Goal: Task Accomplishment & Management: Manage account settings

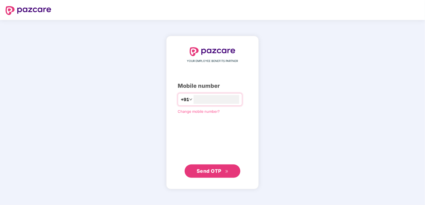
type input "**********"
click at [208, 171] on span "Send OTP" at bounding box center [208, 171] width 25 height 6
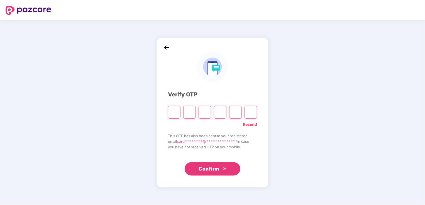
type input "*"
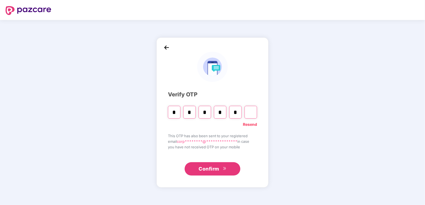
type input "*"
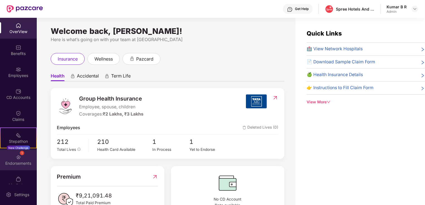
click at [16, 158] on img at bounding box center [19, 158] width 6 height 6
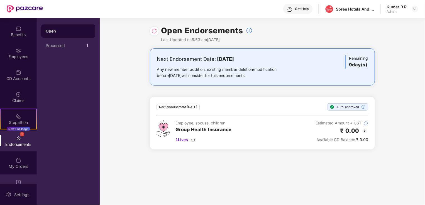
scroll to position [28, 0]
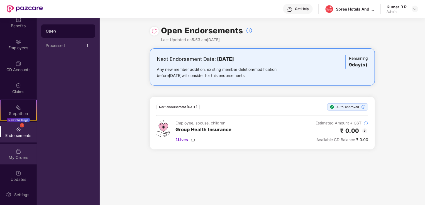
click at [17, 154] on img at bounding box center [19, 152] width 6 height 6
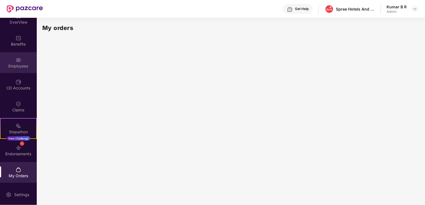
scroll to position [0, 0]
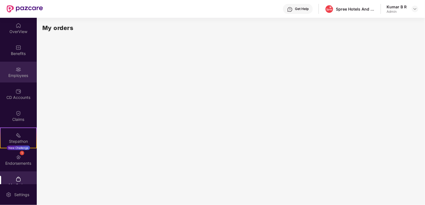
click at [7, 74] on div "Employees" at bounding box center [18, 76] width 37 height 6
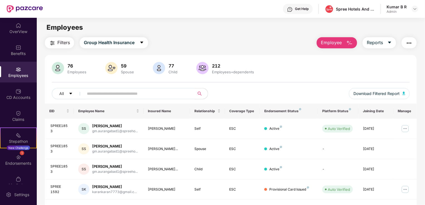
click at [160, 95] on input "text" at bounding box center [137, 94] width 100 height 8
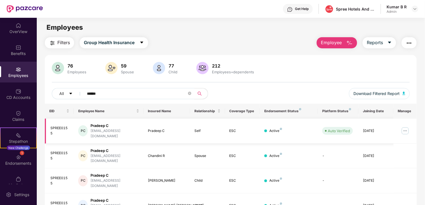
type input "******"
click at [405, 129] on img at bounding box center [404, 131] width 9 height 9
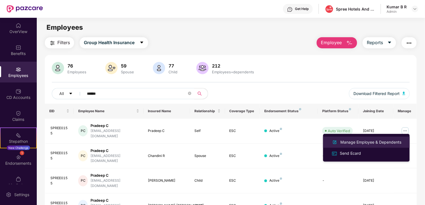
click at [361, 143] on div "Manage Employee & Dependents" at bounding box center [370, 142] width 63 height 6
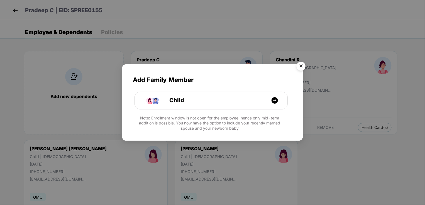
click at [302, 65] on img "Close" at bounding box center [301, 67] width 16 height 16
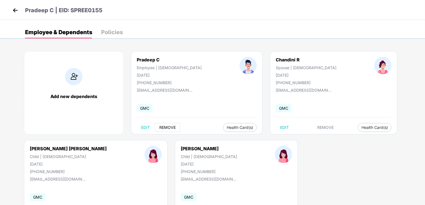
click at [168, 127] on span "REMOVE" at bounding box center [167, 127] width 16 height 4
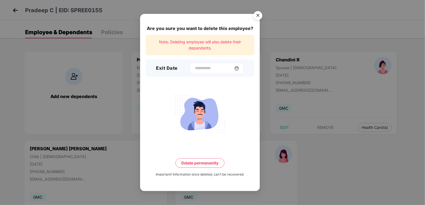
click at [239, 67] on img at bounding box center [236, 68] width 4 height 4
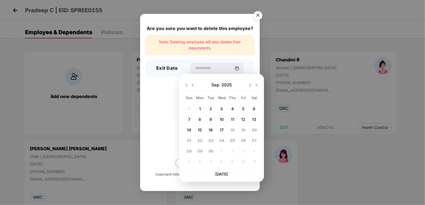
click at [210, 129] on span "16" at bounding box center [210, 130] width 4 height 5
type input "**********"
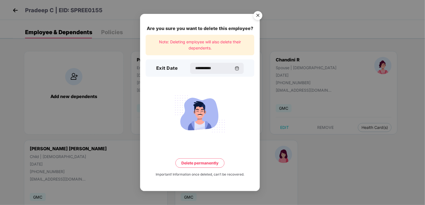
click at [199, 163] on button "Delete permanently" at bounding box center [199, 163] width 49 height 9
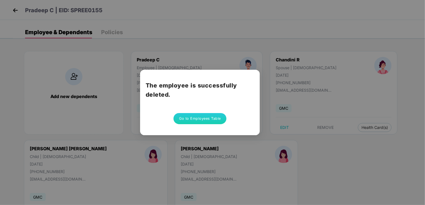
click at [195, 119] on button "Go to Employees Table" at bounding box center [199, 118] width 53 height 11
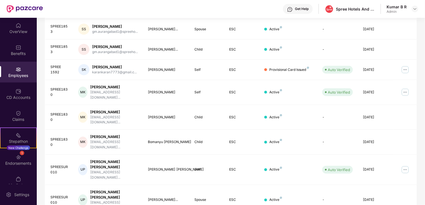
scroll to position [136, 0]
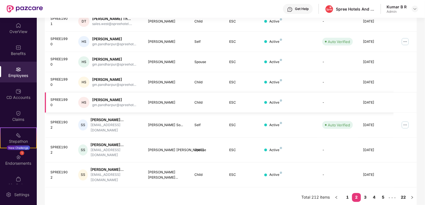
scroll to position [150, 0]
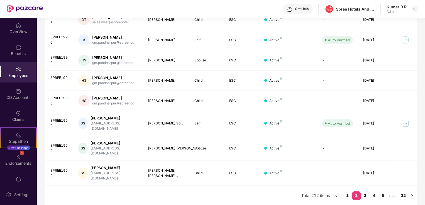
click at [364, 195] on link "3" at bounding box center [365, 196] width 9 height 8
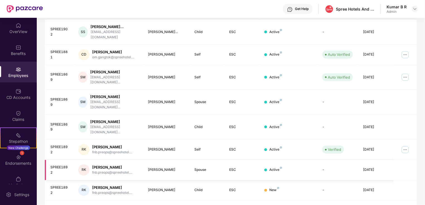
scroll to position [136, 0]
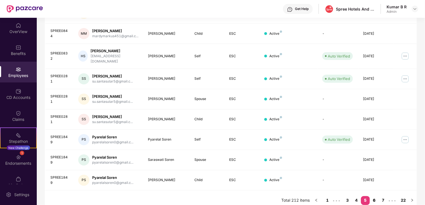
click at [373, 196] on link "6" at bounding box center [374, 200] width 9 height 8
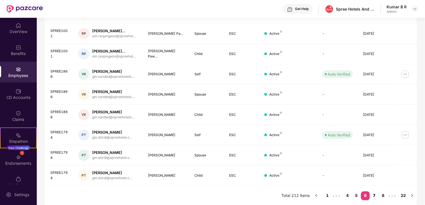
click at [375, 195] on link "7" at bounding box center [374, 196] width 9 height 8
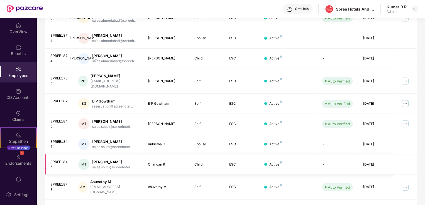
scroll to position [140, 0]
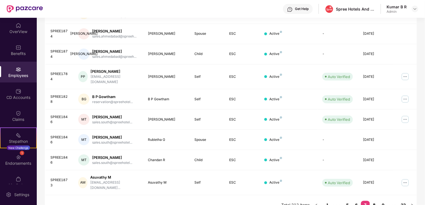
click at [373, 201] on link "8" at bounding box center [374, 205] width 9 height 8
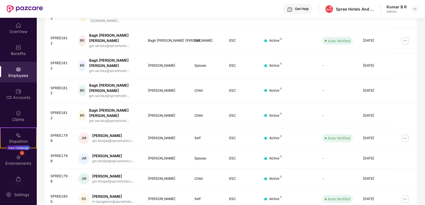
scroll to position [136, 0]
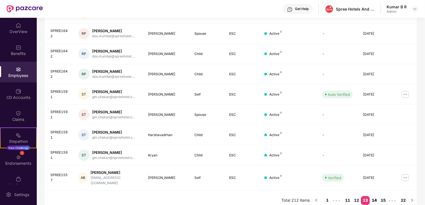
click at [374, 196] on link "14" at bounding box center [374, 200] width 9 height 8
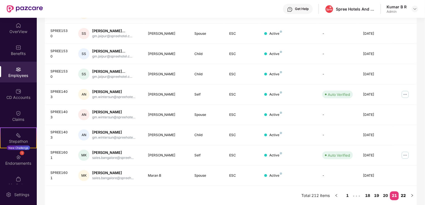
click at [404, 195] on link "22" at bounding box center [402, 196] width 9 height 8
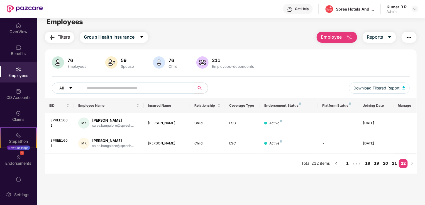
scroll to position [0, 0]
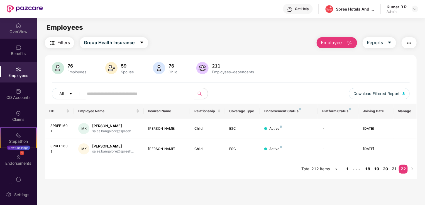
click at [16, 29] on div "OverView" at bounding box center [18, 32] width 37 height 6
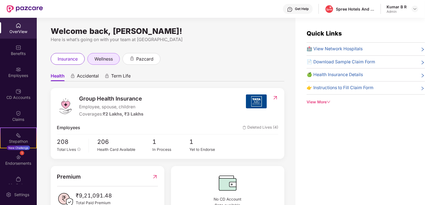
click at [103, 58] on span "wellness" at bounding box center [103, 59] width 18 height 7
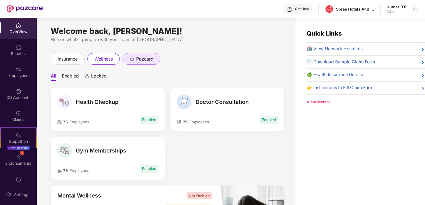
click at [139, 55] on div "pazcard" at bounding box center [141, 59] width 38 height 12
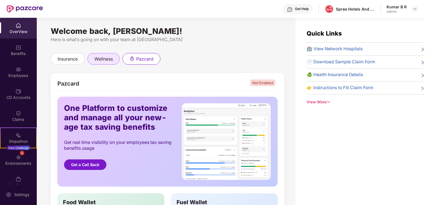
click at [107, 57] on span "wellness" at bounding box center [103, 59] width 18 height 7
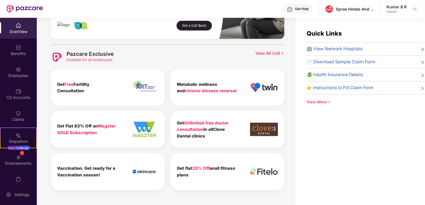
click at [338, 74] on span "🍏 Health Insurance Details" at bounding box center [334, 75] width 56 height 7
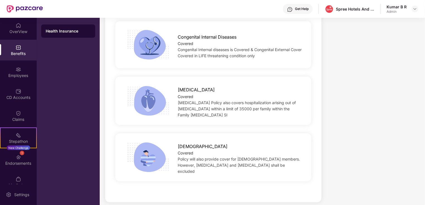
scroll to position [1009, 0]
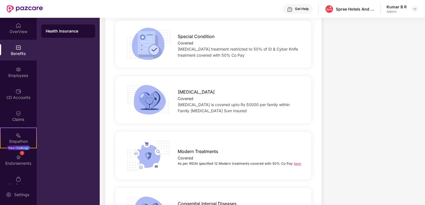
drag, startPoint x: 424, startPoint y: 172, endPoint x: 425, endPoint y: 122, distance: 50.1
click at [424, 123] on html "Get Help Spree Hotels And Real Estate Pvt Ltd Kumar B R Admin OverView Benefits…" at bounding box center [212, 102] width 425 height 205
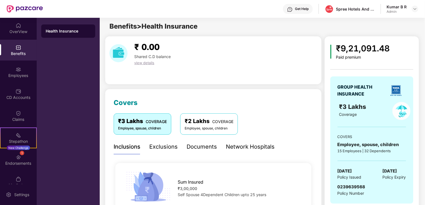
scroll to position [0, 0]
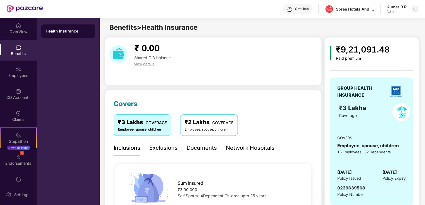
click at [414, 8] on img at bounding box center [414, 9] width 4 height 4
click at [365, 33] on div "Logout" at bounding box center [388, 33] width 72 height 11
